Goal: Navigation & Orientation: Find specific page/section

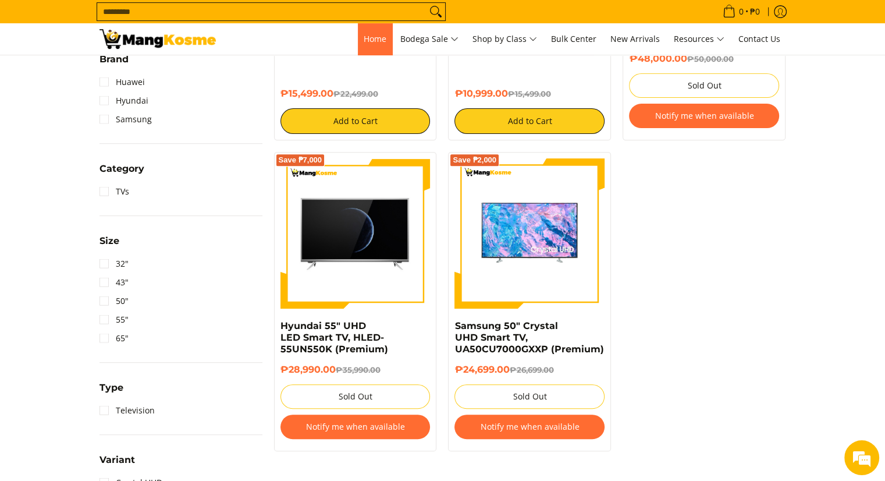
click at [363, 48] on link "Home" at bounding box center [375, 38] width 34 height 31
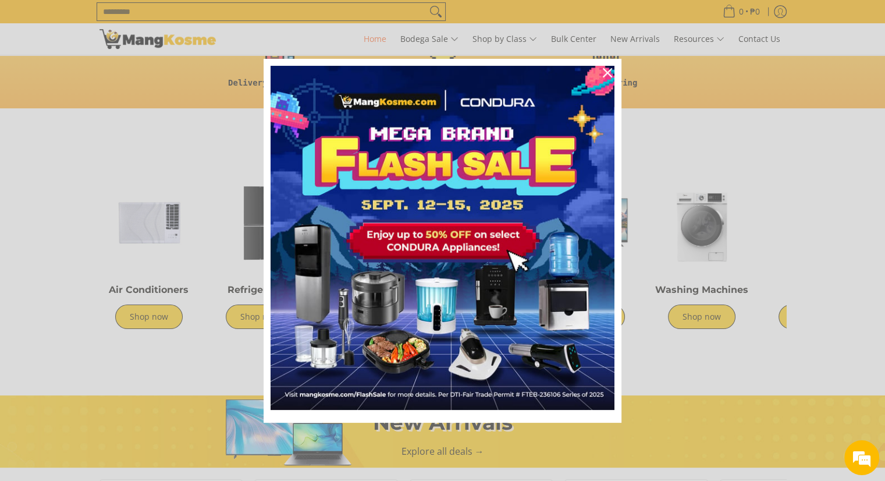
scroll to position [0, 463]
click at [606, 70] on icon "close icon" at bounding box center [607, 72] width 9 height 9
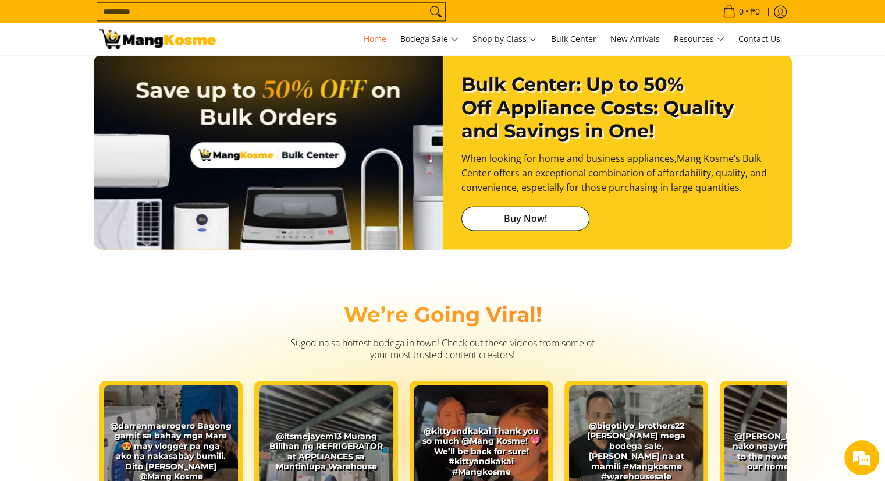
click at [541, 220] on link "Buy Now!" at bounding box center [525, 218] width 128 height 24
